Goal: Complete application form

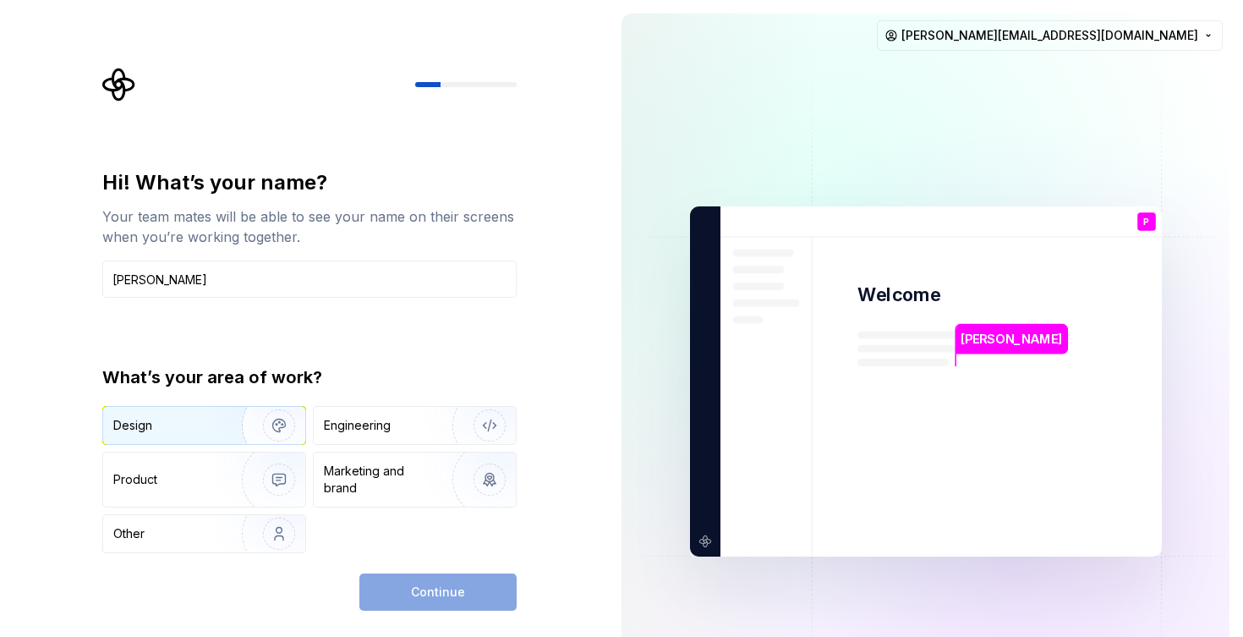
type input "Pavel Jonák"
click at [191, 426] on div "Design" at bounding box center [166, 425] width 107 height 17
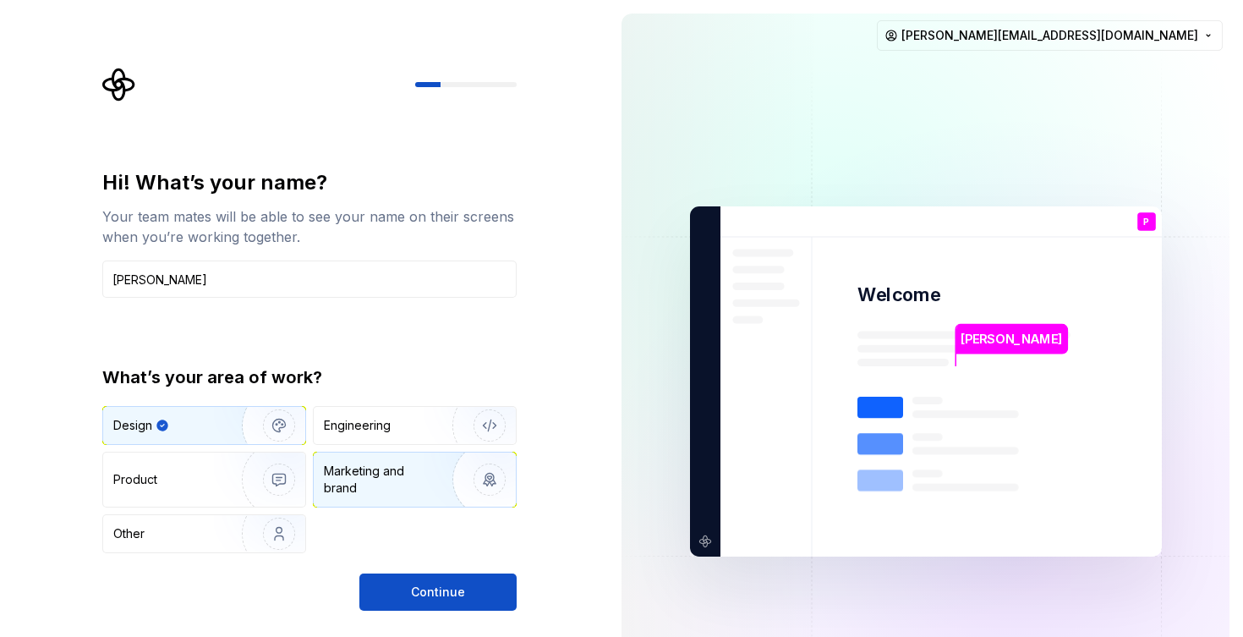
click at [371, 491] on div "Marketing and brand" at bounding box center [381, 480] width 114 height 34
click at [232, 425] on img "button" at bounding box center [268, 425] width 108 height 113
click at [288, 419] on img "button" at bounding box center [268, 425] width 108 height 113
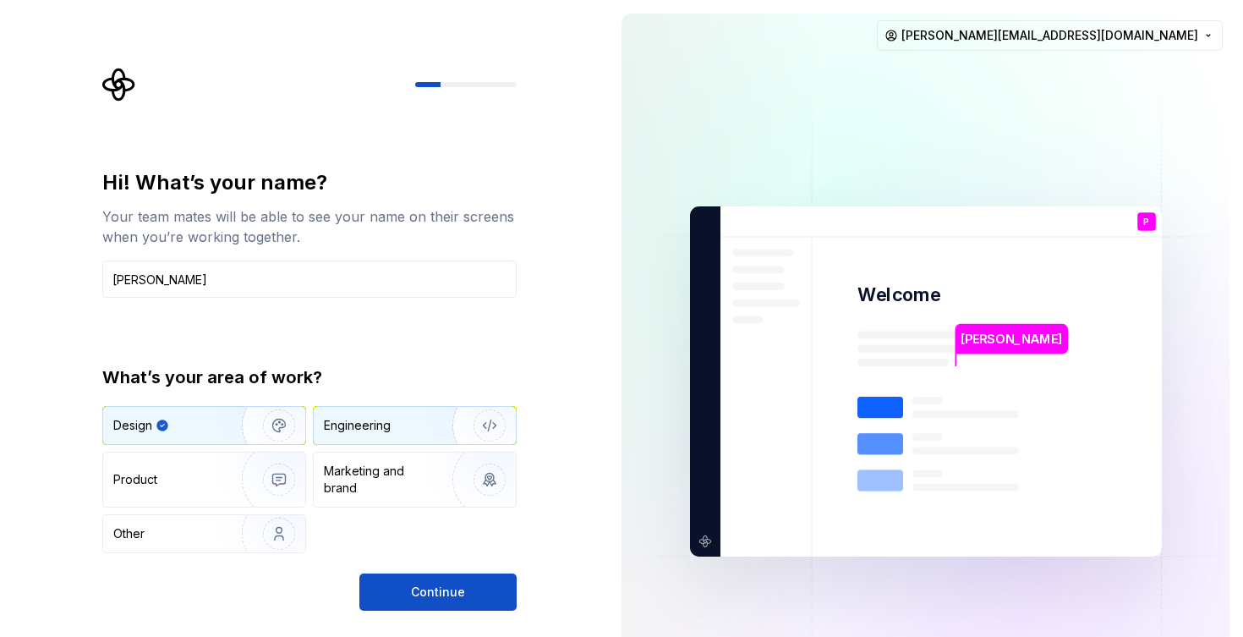
click at [376, 434] on div "Engineering" at bounding box center [415, 425] width 202 height 37
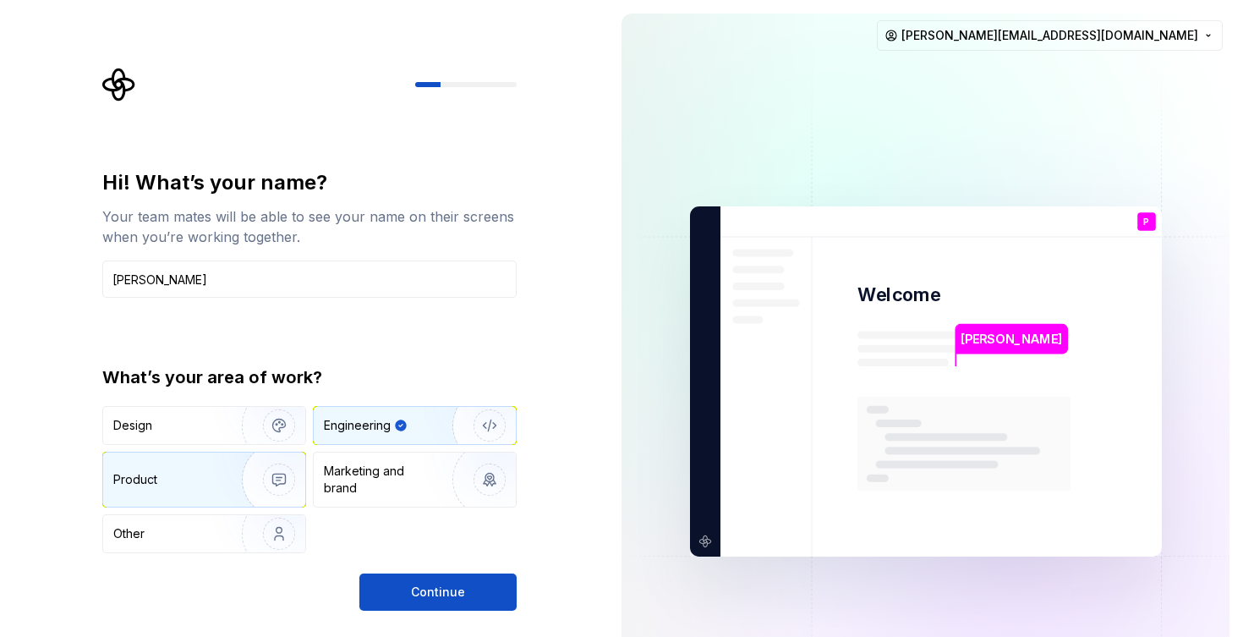
click at [222, 472] on img "button" at bounding box center [268, 479] width 108 height 113
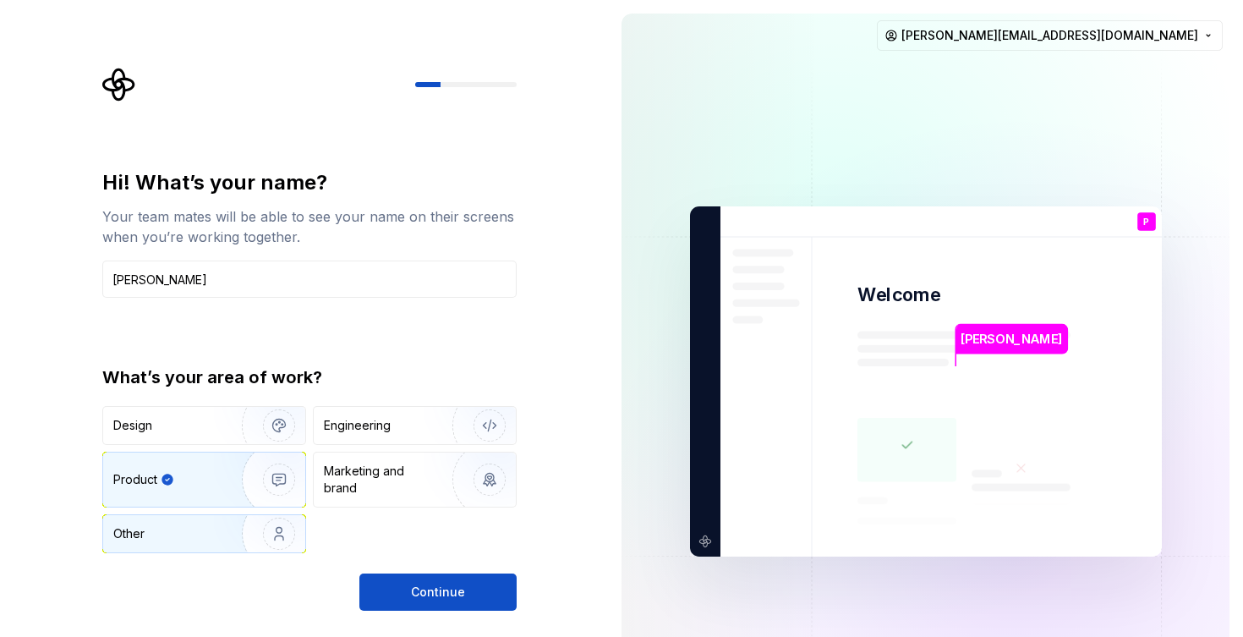
click at [217, 532] on img "button" at bounding box center [268, 533] width 108 height 113
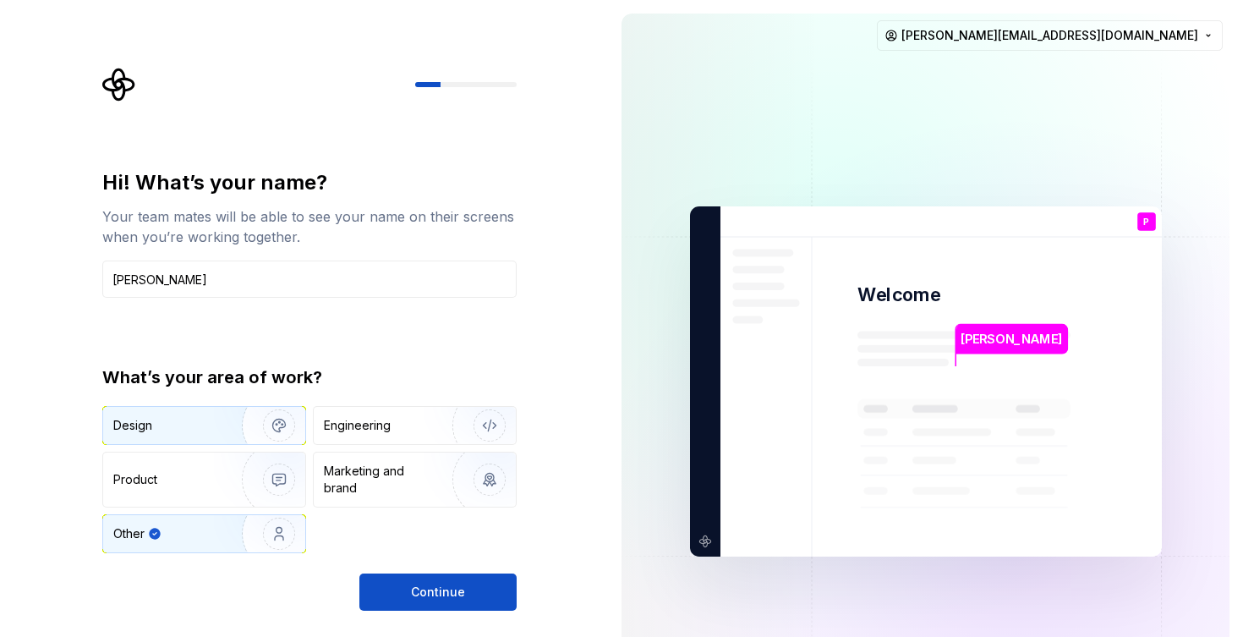
click at [232, 424] on img "button" at bounding box center [268, 425] width 108 height 113
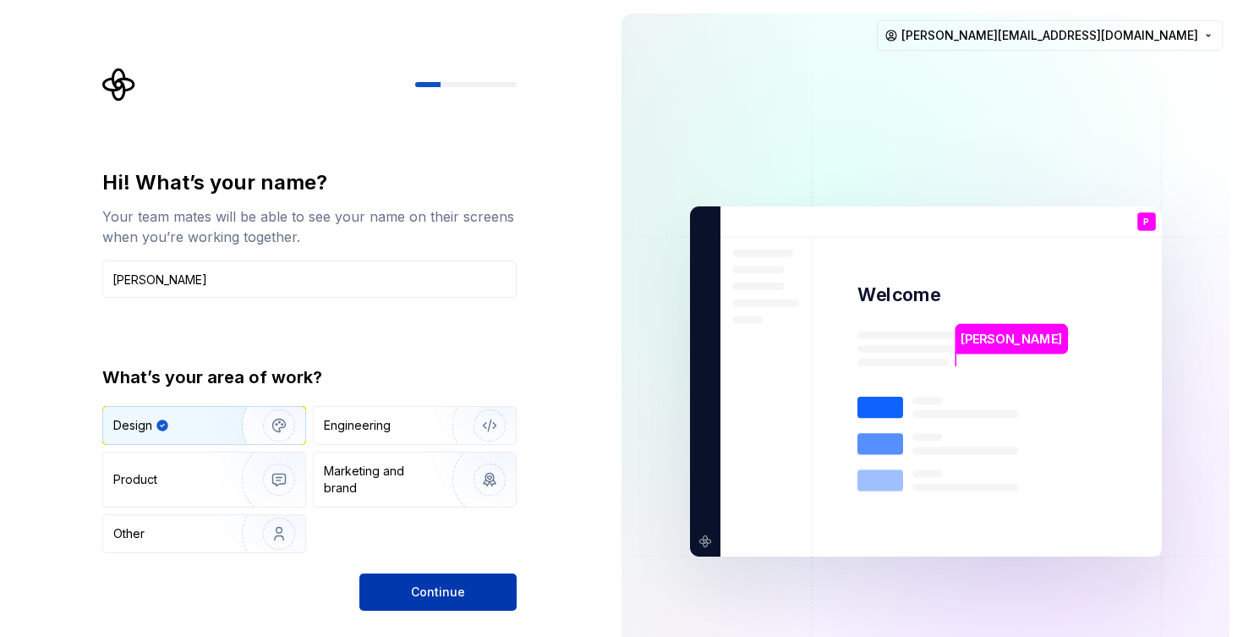
click at [470, 590] on button "Continue" at bounding box center [438, 592] width 157 height 37
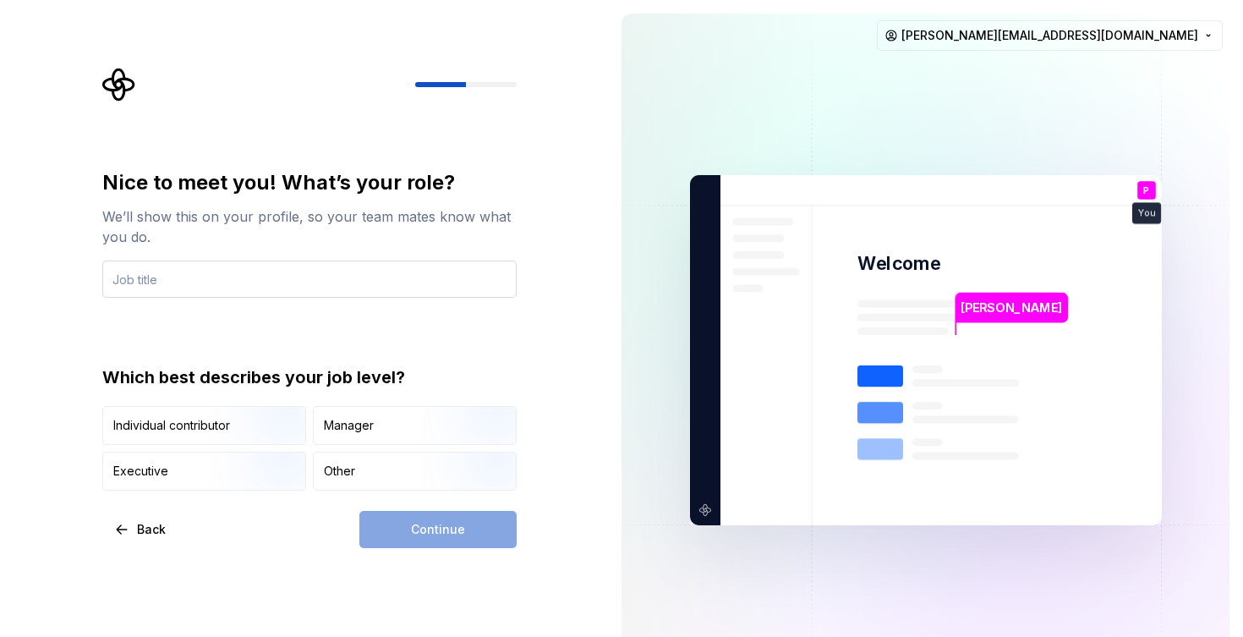
click at [374, 285] on input "text" at bounding box center [309, 279] width 414 height 37
type input "UX writer"
click at [238, 420] on img "button" at bounding box center [265, 446] width 108 height 113
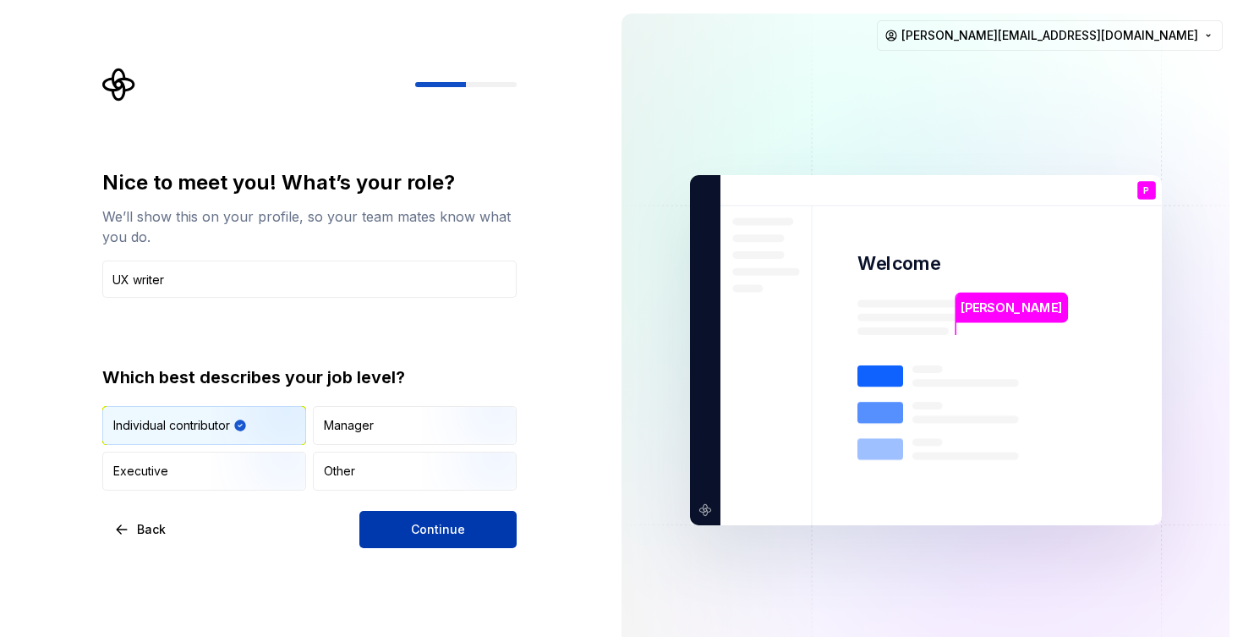
click at [465, 521] on button "Continue" at bounding box center [438, 529] width 157 height 37
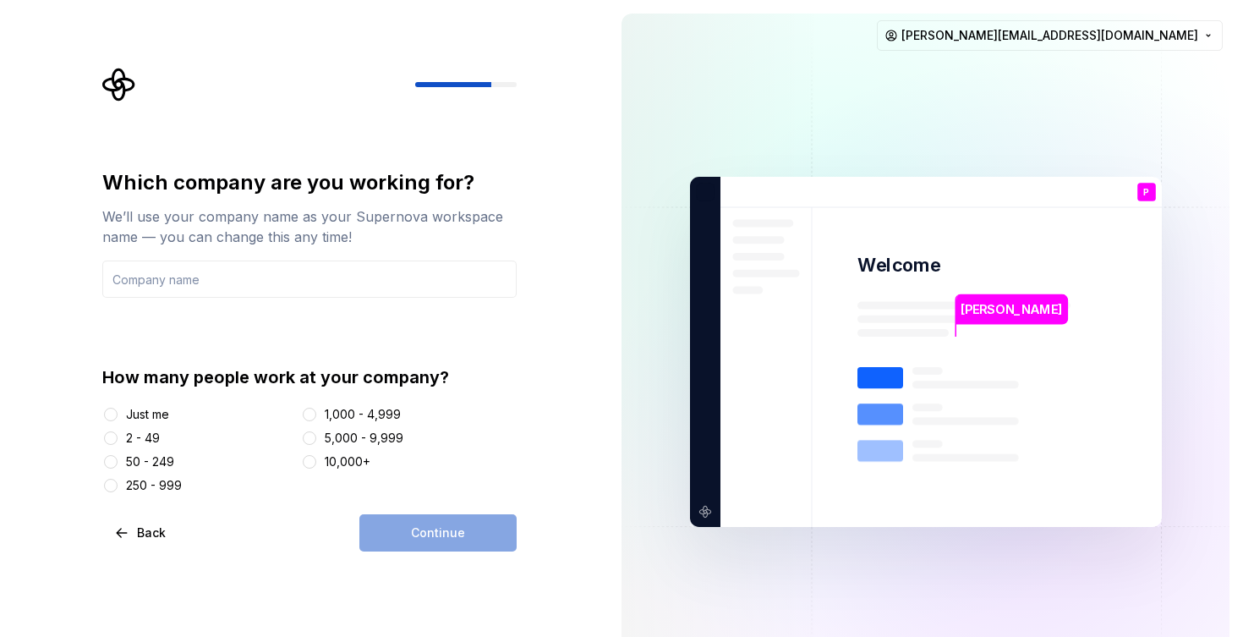
click at [165, 412] on div "Just me" at bounding box center [147, 414] width 43 height 17
click at [118, 412] on button "Just me" at bounding box center [111, 415] width 14 height 14
click at [406, 523] on div "Continue" at bounding box center [438, 532] width 157 height 37
click at [126, 436] on div "2 - 49" at bounding box center [143, 438] width 34 height 17
click at [118, 436] on button "2 - 49" at bounding box center [111, 438] width 14 height 14
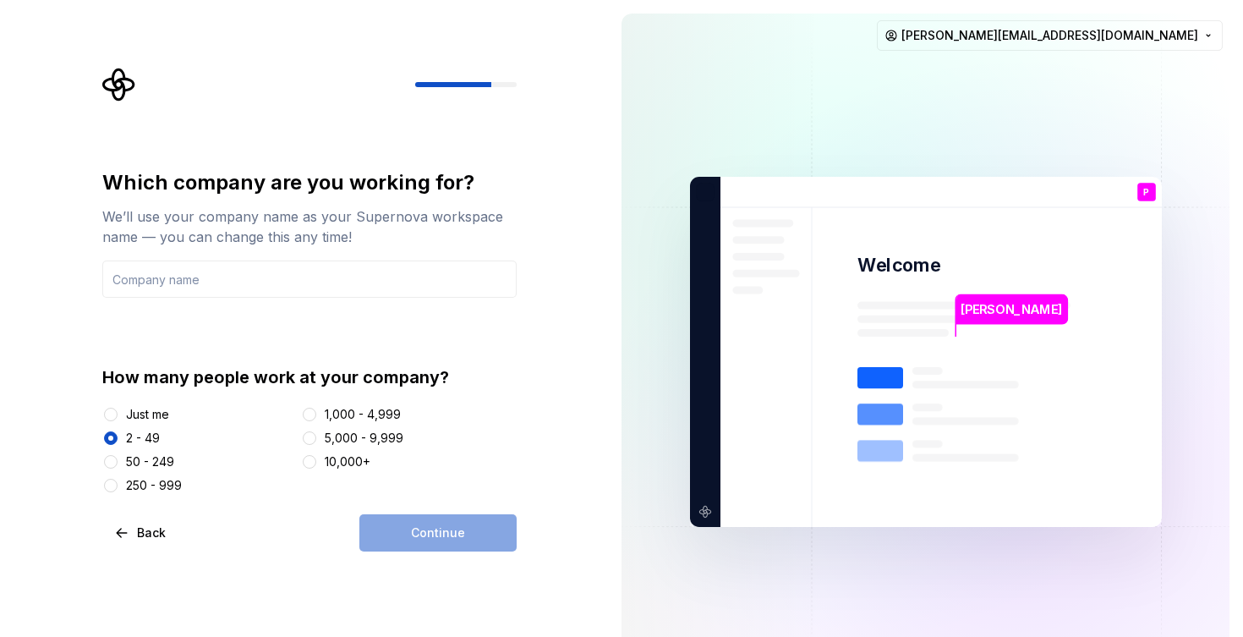
click at [142, 414] on div "Just me" at bounding box center [147, 414] width 43 height 17
click at [118, 414] on button "Just me" at bounding box center [111, 415] width 14 height 14
click at [250, 278] on input "text" at bounding box center [309, 279] width 414 height 37
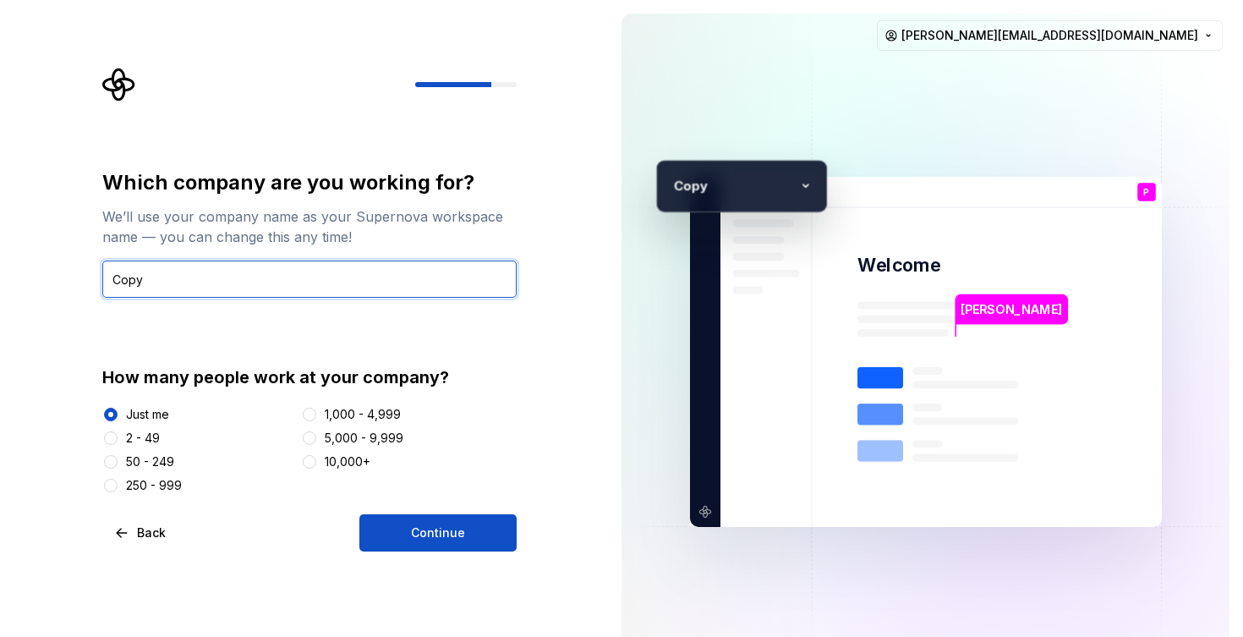
type input "Copy *"
type input "*"
type input "{"
type input "}"
type input "Copy & Taste"
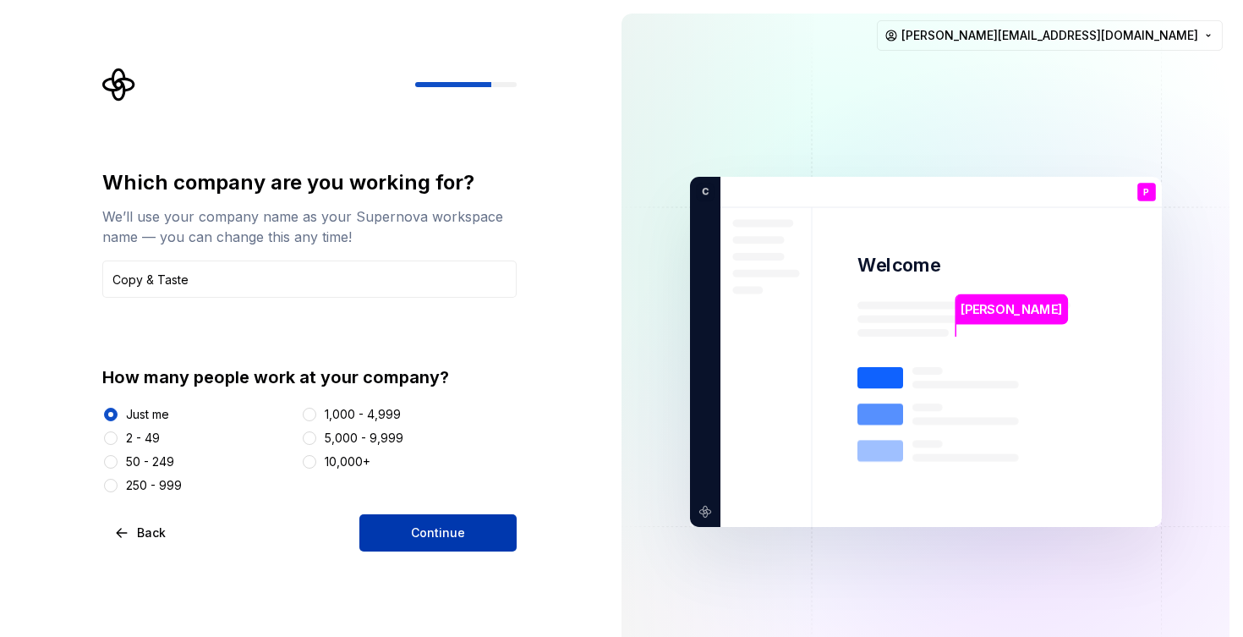
click at [431, 522] on button "Continue" at bounding box center [438, 532] width 157 height 37
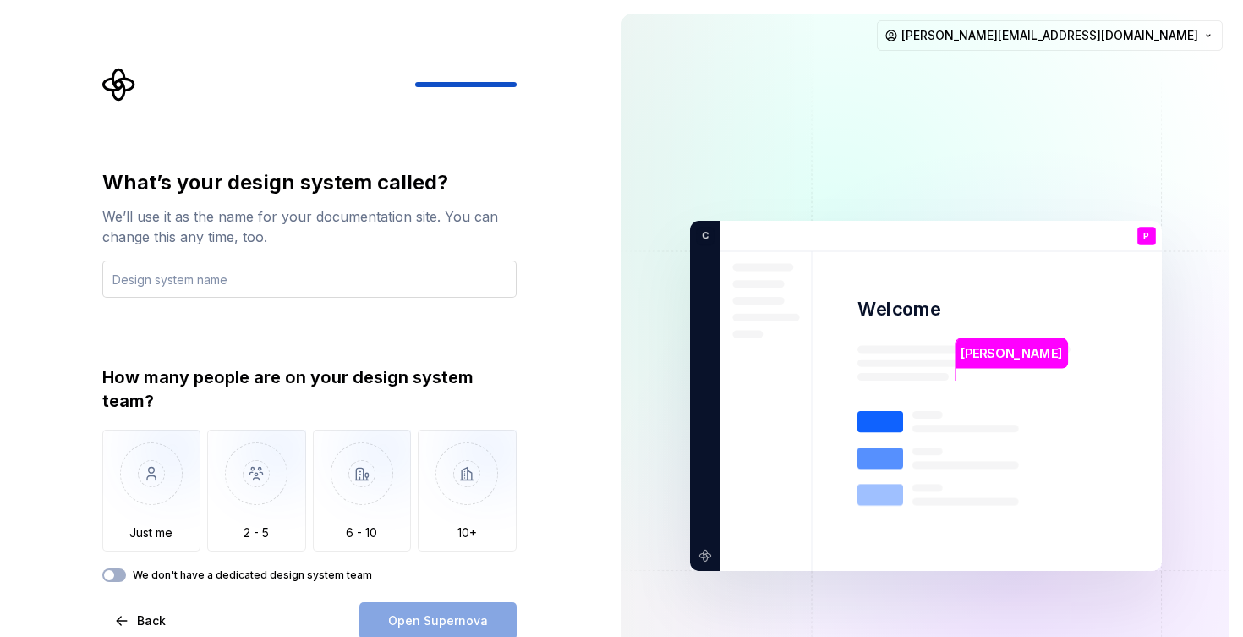
click at [330, 275] on input "text" at bounding box center [309, 279] width 414 height 37
type input "F"
type input "a"
type input "b"
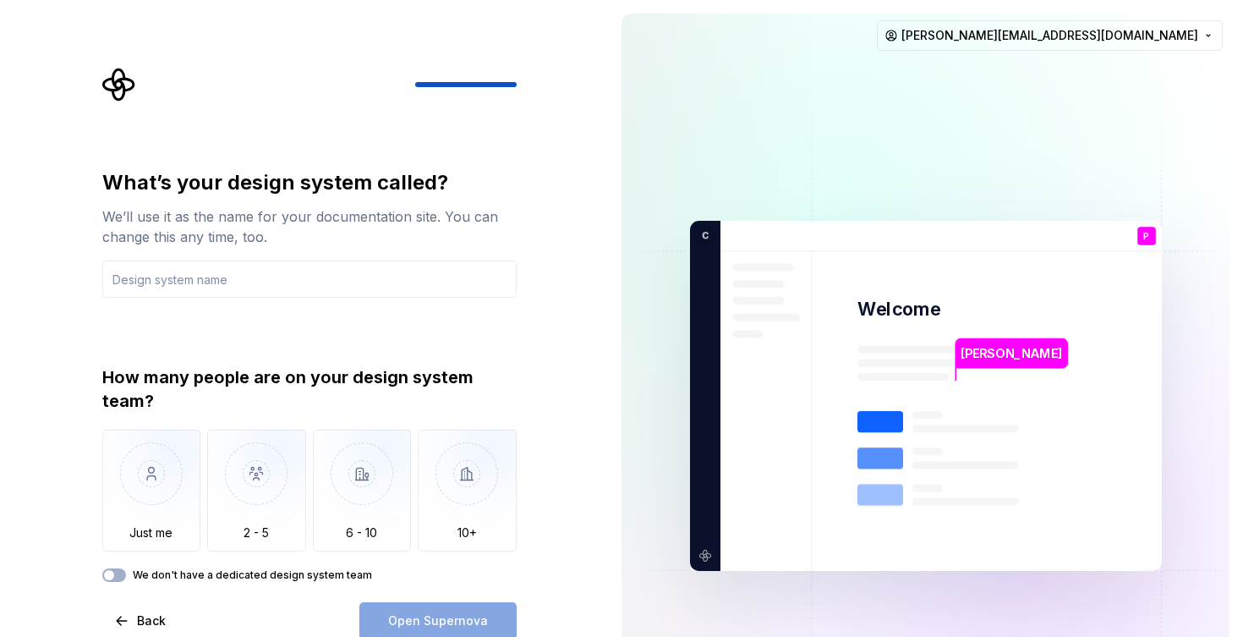
type input "c"
type input "C"
type input "T"
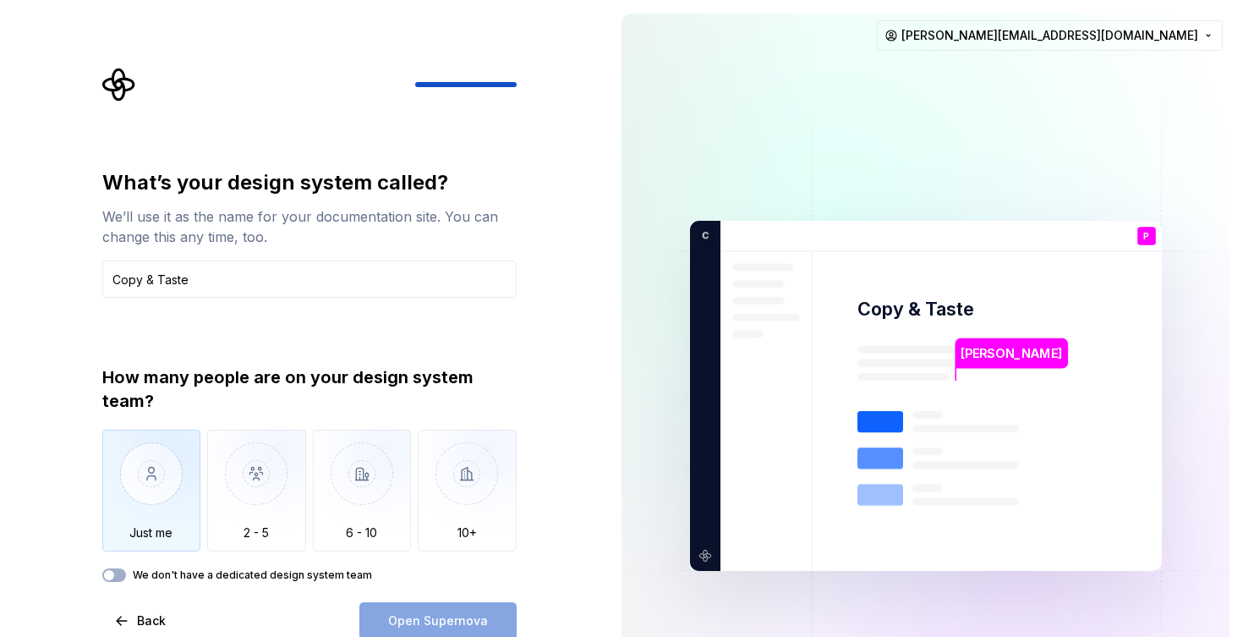
type input "Copy & Taste"
click at [149, 479] on img "button" at bounding box center [151, 486] width 99 height 113
click at [449, 614] on span "Open Supernova" at bounding box center [438, 620] width 100 height 17
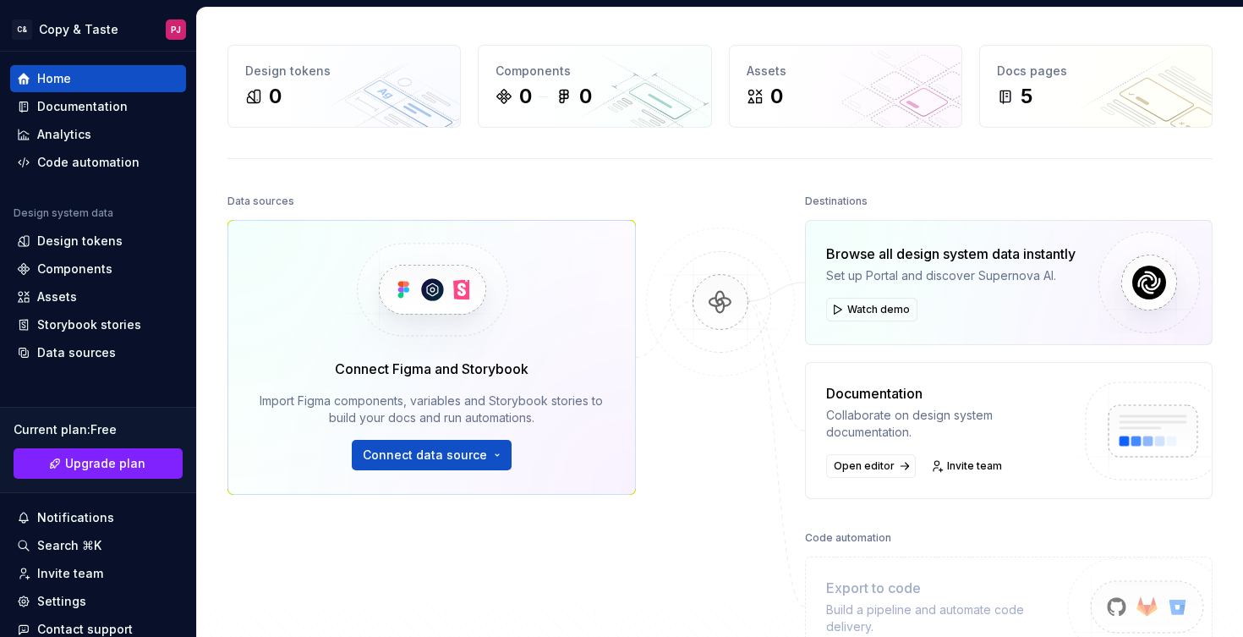
scroll to position [48, 0]
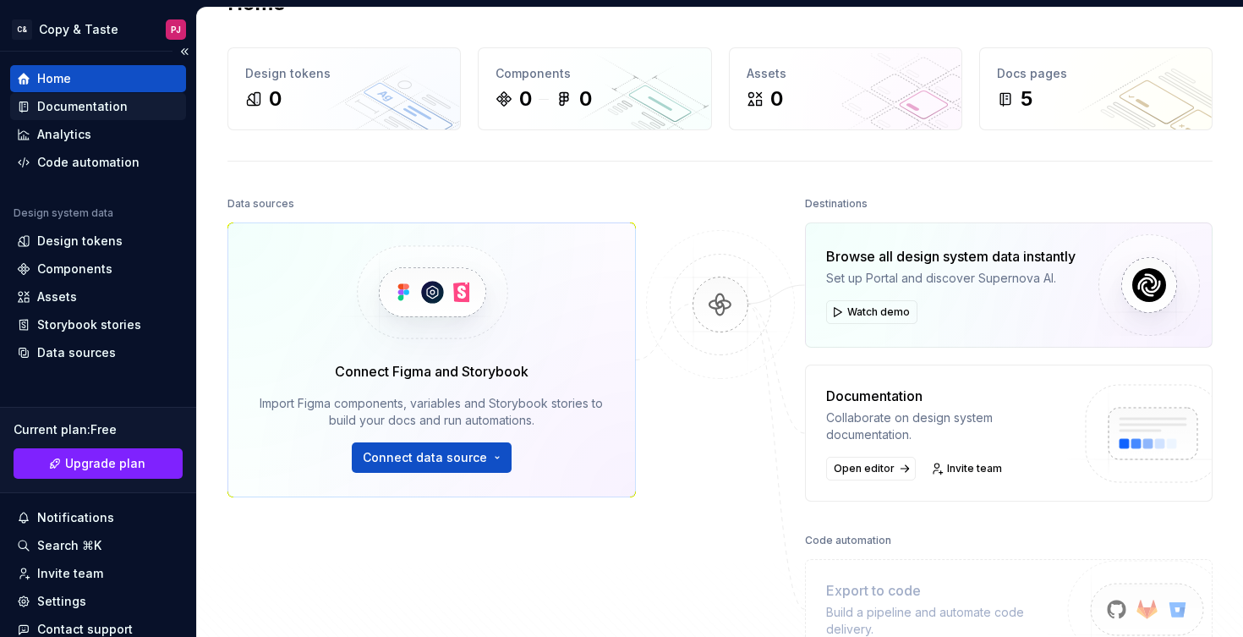
click at [93, 113] on div "Documentation" at bounding box center [82, 106] width 91 height 17
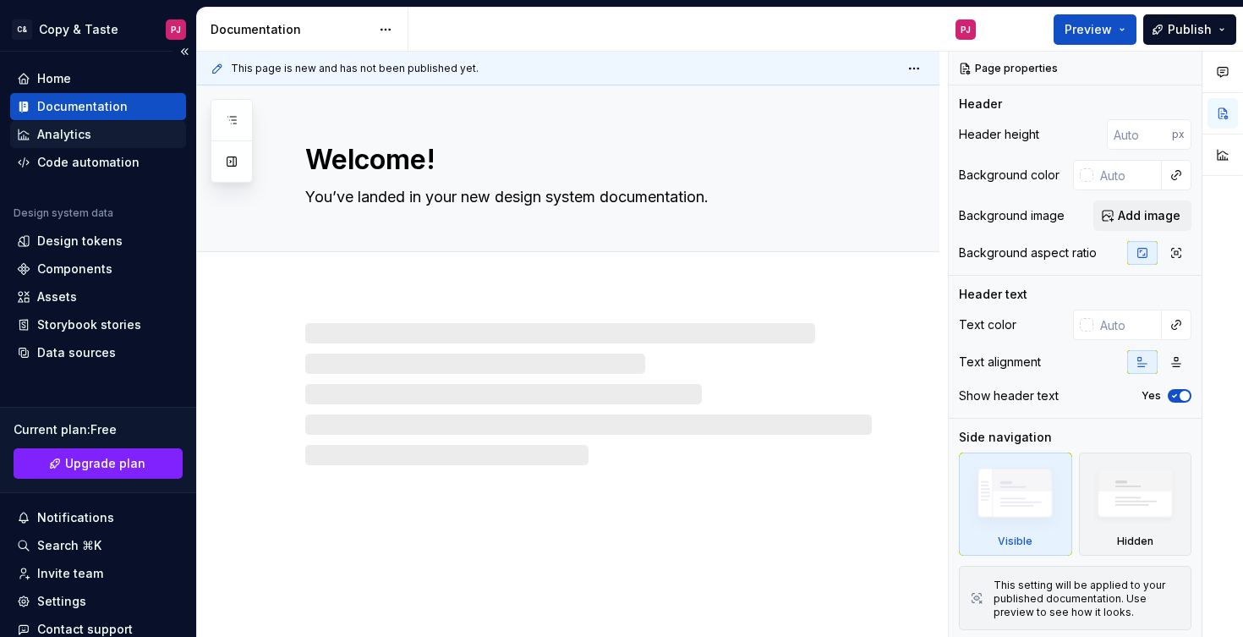
type textarea "*"
click at [81, 140] on div "Analytics" at bounding box center [64, 134] width 54 height 17
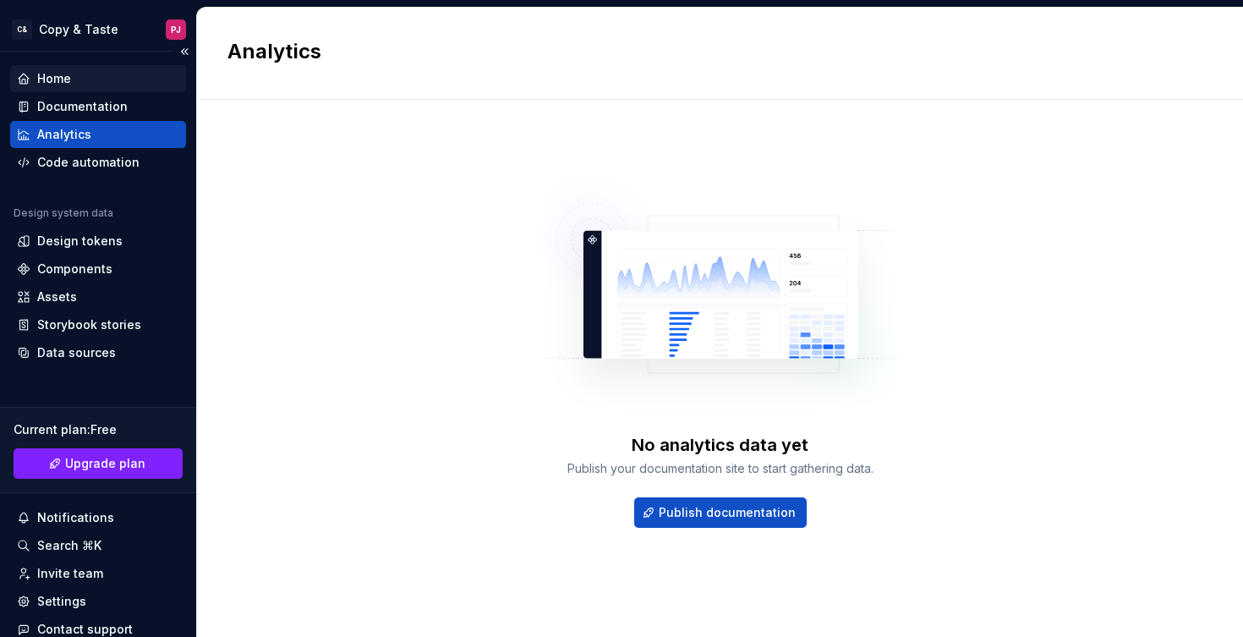
click at [78, 88] on div "Home" at bounding box center [98, 78] width 176 height 27
